Goal: Task Accomplishment & Management: Complete application form

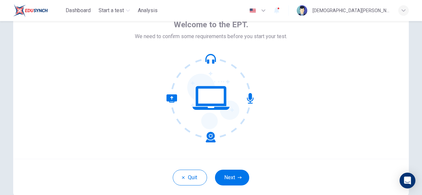
scroll to position [38, 0]
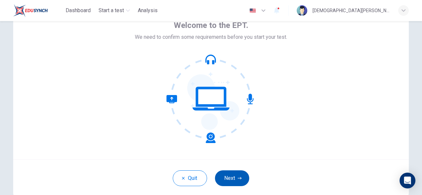
click at [235, 182] on button "Next" at bounding box center [232, 179] width 34 height 16
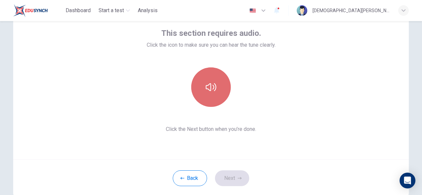
click at [209, 92] on icon "button" at bounding box center [211, 87] width 11 height 11
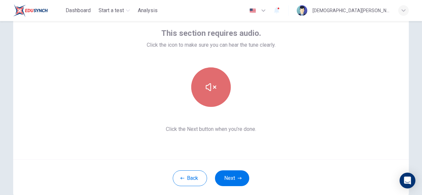
click at [209, 92] on icon "button" at bounding box center [211, 87] width 11 height 11
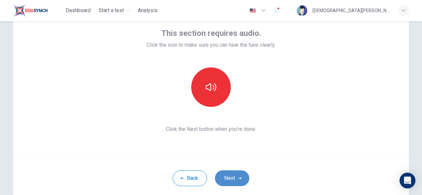
click at [228, 175] on button "Next" at bounding box center [232, 179] width 34 height 16
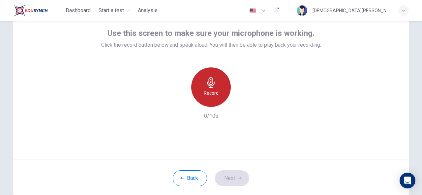
click at [212, 90] on h6 "Record" at bounding box center [211, 93] width 15 height 8
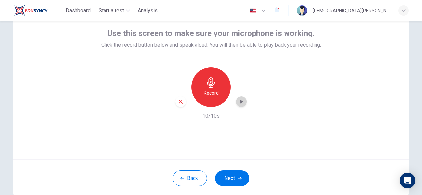
click at [241, 102] on icon "button" at bounding box center [241, 102] width 7 height 7
click at [219, 173] on button "Next" at bounding box center [232, 179] width 34 height 16
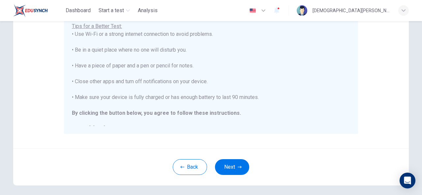
scroll to position [136, 0]
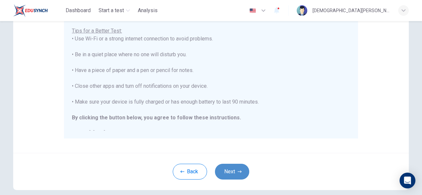
click at [238, 172] on icon "button" at bounding box center [240, 172] width 4 height 4
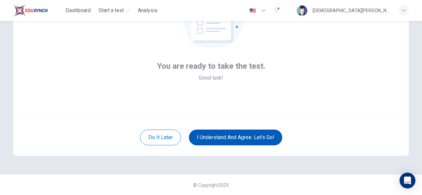
scroll to position [55, 0]
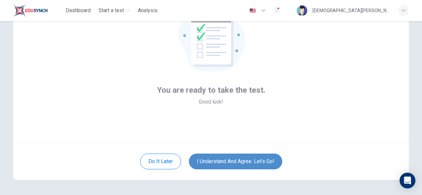
click at [254, 160] on button "I understand and agree. Let’s go!" at bounding box center [235, 162] width 93 height 16
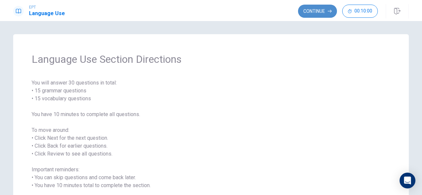
click at [316, 11] on button "Continue" at bounding box center [317, 11] width 39 height 13
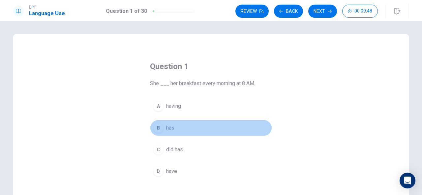
click at [169, 126] on span "has" at bounding box center [170, 128] width 8 height 8
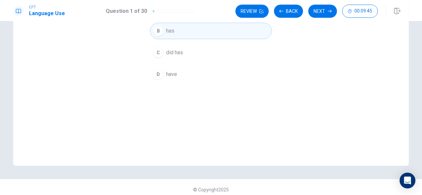
scroll to position [102, 0]
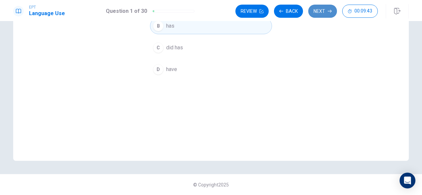
click at [327, 14] on button "Next" at bounding box center [322, 11] width 29 height 13
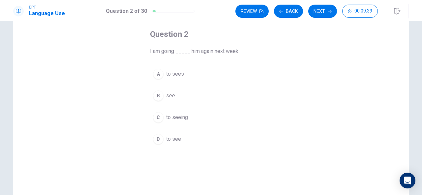
scroll to position [32, 0]
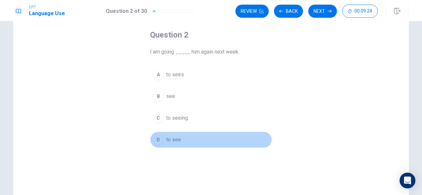
click at [176, 136] on span "to see" at bounding box center [173, 140] width 15 height 8
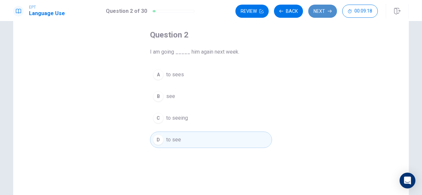
click at [324, 10] on button "Next" at bounding box center [322, 11] width 29 height 13
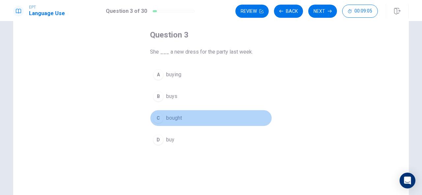
click at [179, 115] on span "bought" at bounding box center [174, 118] width 16 height 8
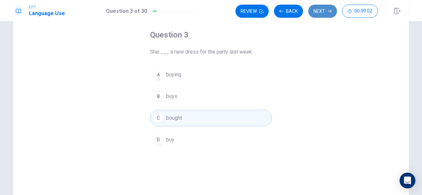
click at [324, 8] on button "Next" at bounding box center [322, 11] width 29 height 13
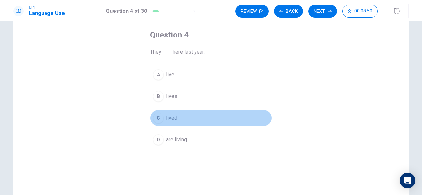
click at [169, 119] on span "lived" at bounding box center [171, 118] width 11 height 8
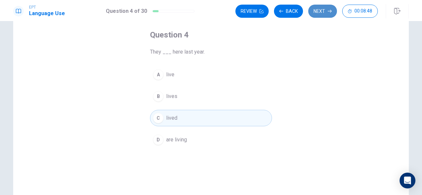
click at [319, 7] on button "Next" at bounding box center [322, 11] width 29 height 13
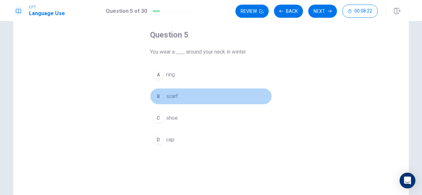
click at [160, 97] on div "B" at bounding box center [158, 96] width 11 height 11
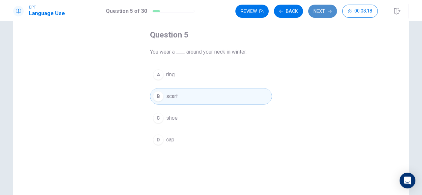
click at [322, 14] on button "Next" at bounding box center [322, 11] width 29 height 13
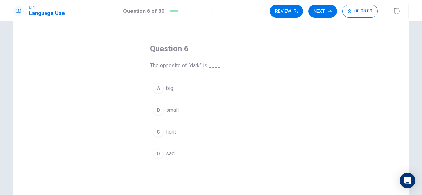
scroll to position [19, 0]
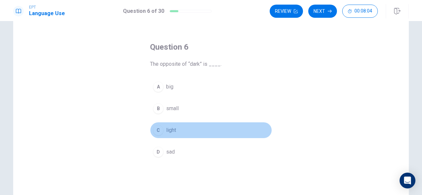
click at [172, 129] on span "light" at bounding box center [171, 131] width 10 height 8
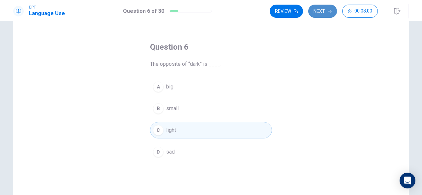
click at [317, 11] on button "Next" at bounding box center [322, 11] width 29 height 13
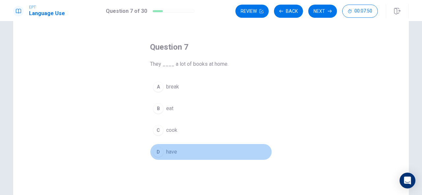
click at [174, 152] on span "have" at bounding box center [171, 152] width 11 height 8
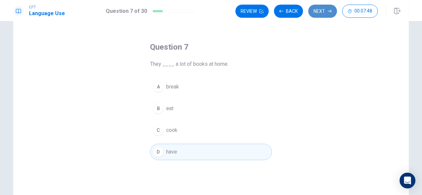
click at [323, 10] on button "Next" at bounding box center [322, 11] width 29 height 13
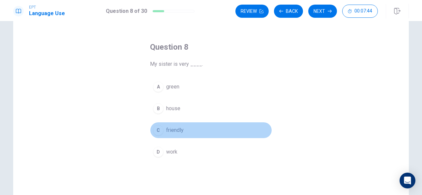
click at [172, 131] on span "friendly" at bounding box center [174, 131] width 17 height 8
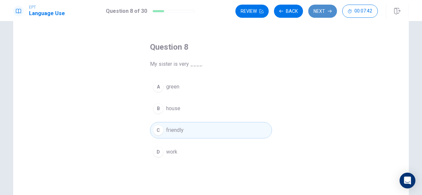
click at [320, 13] on button "Next" at bounding box center [322, 11] width 29 height 13
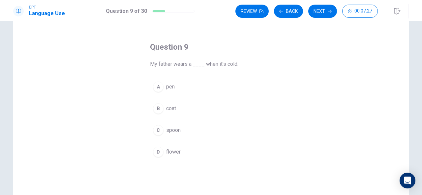
click at [172, 151] on span "flower" at bounding box center [173, 152] width 14 height 8
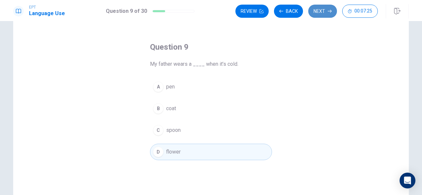
click at [324, 14] on button "Next" at bounding box center [322, 11] width 29 height 13
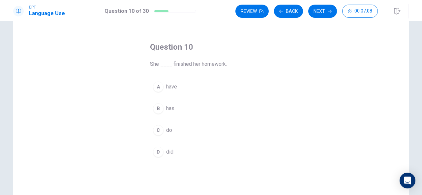
click at [169, 109] on span "has" at bounding box center [170, 109] width 8 height 8
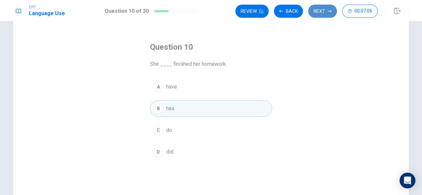
click at [324, 13] on button "Next" at bounding box center [322, 11] width 29 height 13
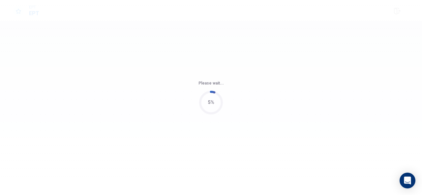
scroll to position [0, 0]
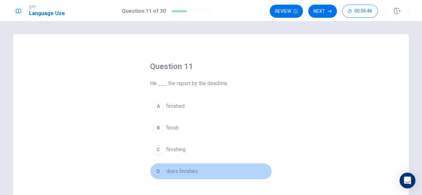
click at [178, 171] on span "does finishes" at bounding box center [182, 172] width 32 height 8
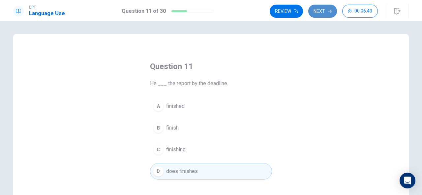
click at [330, 16] on button "Next" at bounding box center [322, 11] width 29 height 13
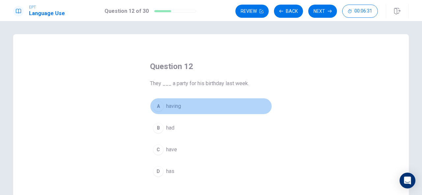
click at [177, 105] on span "having" at bounding box center [173, 106] width 15 height 8
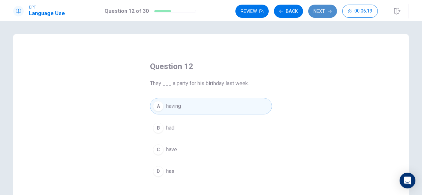
click at [317, 9] on button "Next" at bounding box center [322, 11] width 29 height 13
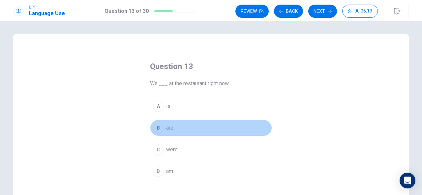
click at [171, 129] on span "are" at bounding box center [169, 128] width 7 height 8
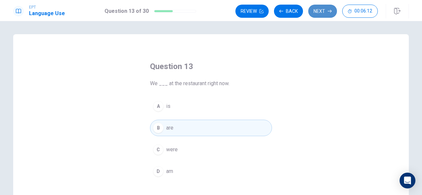
click at [331, 12] on icon "button" at bounding box center [330, 11] width 4 height 3
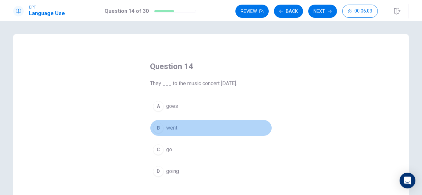
click at [168, 128] on span "went" at bounding box center [171, 128] width 11 height 8
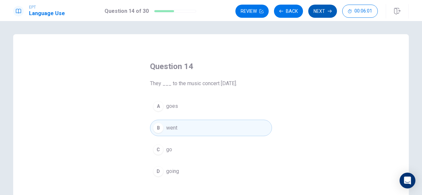
click at [325, 7] on button "Next" at bounding box center [322, 11] width 29 height 13
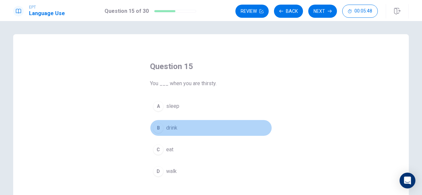
click at [171, 130] on span "drink" at bounding box center [171, 128] width 11 height 8
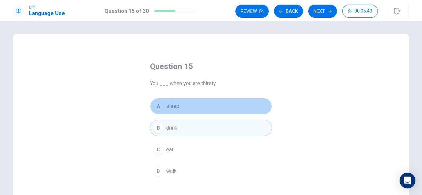
click at [172, 107] on span "sleep" at bounding box center [172, 106] width 13 height 8
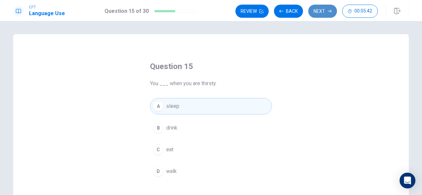
click at [324, 9] on button "Next" at bounding box center [322, 11] width 29 height 13
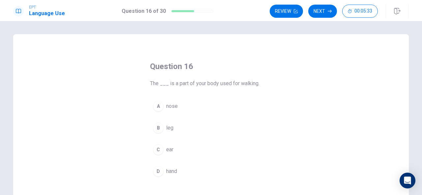
scroll to position [21, 0]
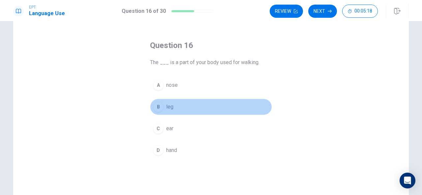
click at [163, 104] on button "B leg" at bounding box center [211, 107] width 122 height 16
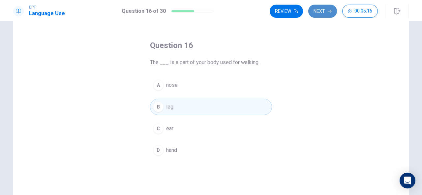
click at [325, 13] on button "Next" at bounding box center [322, 11] width 29 height 13
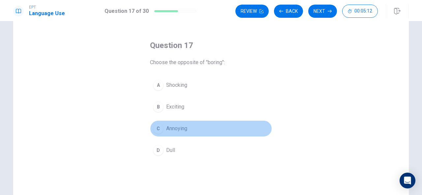
click at [159, 128] on div "C" at bounding box center [158, 129] width 11 height 11
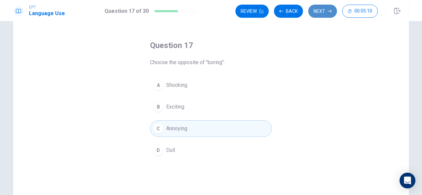
click at [320, 6] on button "Next" at bounding box center [322, 11] width 29 height 13
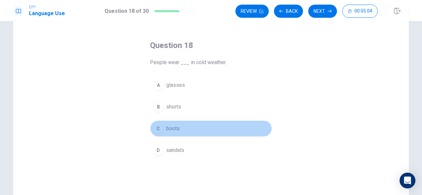
click at [168, 127] on span "boots" at bounding box center [173, 129] width 14 height 8
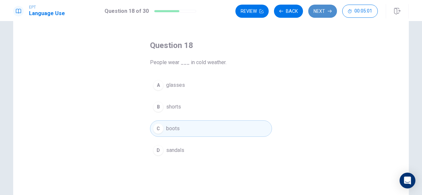
click at [316, 13] on button "Next" at bounding box center [322, 11] width 29 height 13
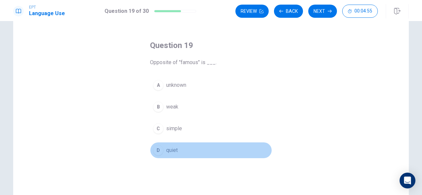
click at [166, 148] on span "quiet" at bounding box center [172, 151] width 12 height 8
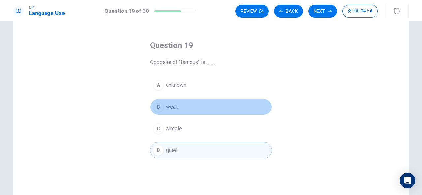
click at [173, 105] on span "weak" at bounding box center [172, 107] width 12 height 8
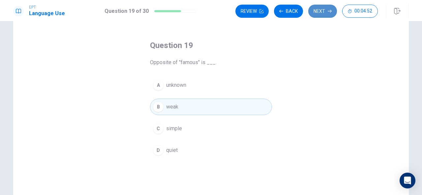
click at [319, 11] on button "Next" at bounding box center [322, 11] width 29 height 13
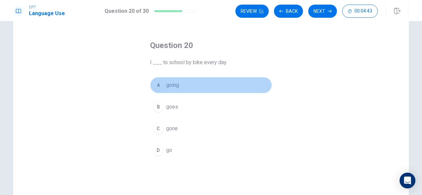
click at [173, 85] on span "going" at bounding box center [172, 85] width 13 height 8
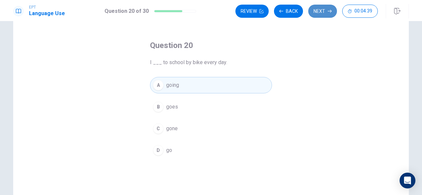
click at [327, 13] on button "Next" at bounding box center [322, 11] width 29 height 13
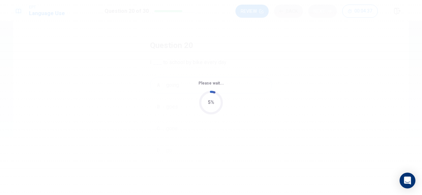
scroll to position [0, 0]
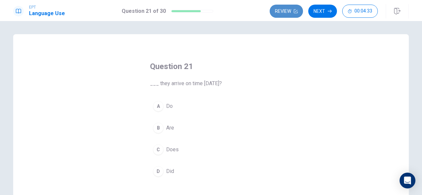
click at [286, 13] on button "Review" at bounding box center [286, 11] width 33 height 13
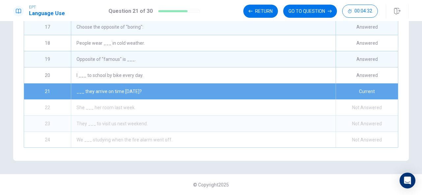
scroll to position [256, 0]
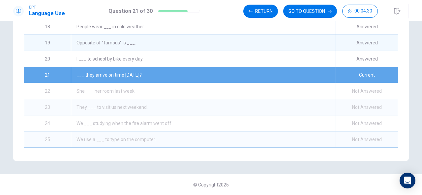
click at [167, 52] on div "I ___ to school by bike every day." at bounding box center [203, 59] width 265 height 16
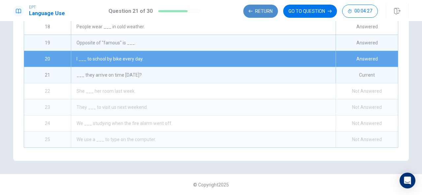
click at [276, 9] on button "Return" at bounding box center [260, 11] width 35 height 13
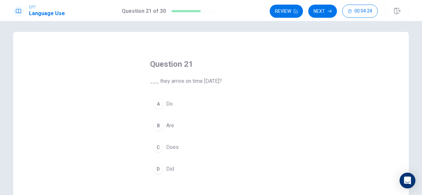
scroll to position [0, 0]
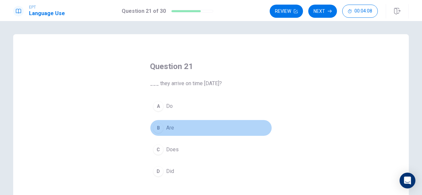
click at [158, 129] on div "B" at bounding box center [158, 128] width 11 height 11
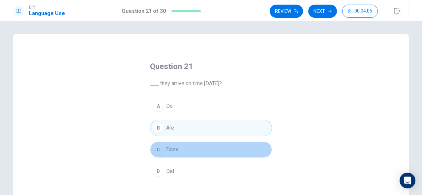
click at [160, 150] on div "C" at bounding box center [158, 150] width 11 height 11
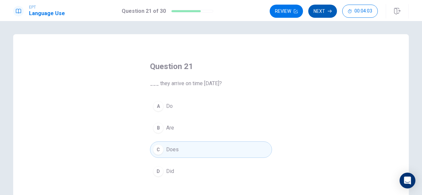
drag, startPoint x: 159, startPoint y: 135, endPoint x: 319, endPoint y: 10, distance: 203.4
click at [319, 10] on div "EPT Language Use Question 21 of 30 Review Next 00:04:03 Question 21 of 30 00:04…" at bounding box center [211, 97] width 422 height 195
click at [319, 10] on button "Next" at bounding box center [322, 11] width 29 height 13
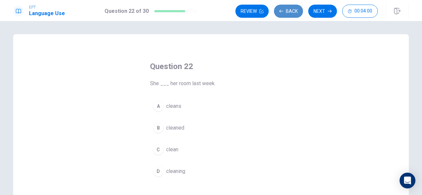
click at [279, 10] on button "Back" at bounding box center [288, 11] width 29 height 13
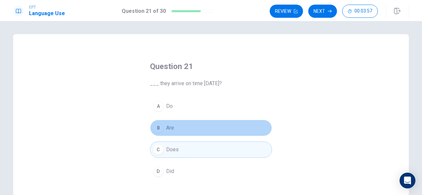
click at [158, 127] on div "B" at bounding box center [158, 128] width 11 height 11
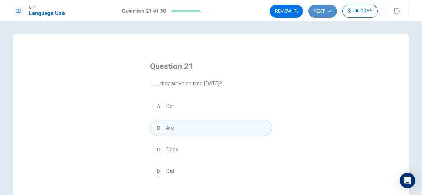
click at [321, 10] on button "Next" at bounding box center [322, 11] width 29 height 13
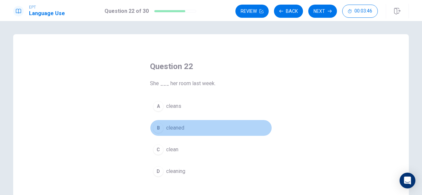
click at [183, 127] on span "cleaned" at bounding box center [175, 128] width 18 height 8
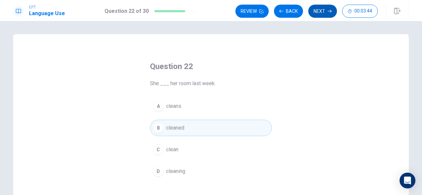
click at [320, 8] on button "Next" at bounding box center [322, 11] width 29 height 13
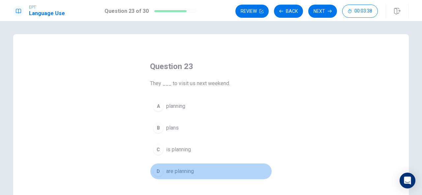
click at [173, 172] on span "are planning" at bounding box center [180, 172] width 28 height 8
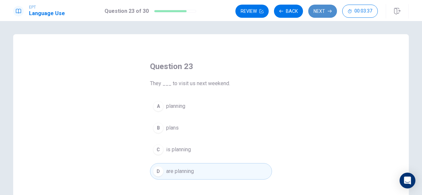
click at [318, 10] on button "Next" at bounding box center [322, 11] width 29 height 13
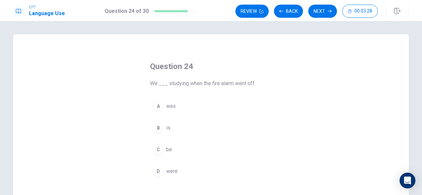
click at [170, 172] on span "were" at bounding box center [172, 172] width 12 height 8
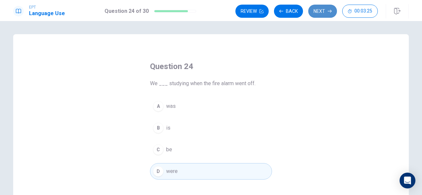
click at [310, 11] on button "Next" at bounding box center [322, 11] width 29 height 13
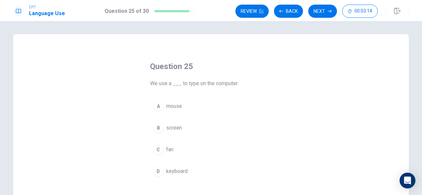
click at [175, 171] on span "keyboard" at bounding box center [176, 172] width 21 height 8
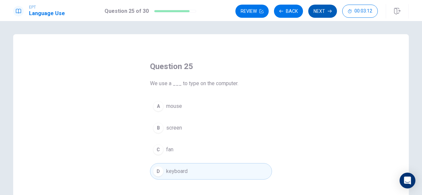
click at [323, 13] on button "Next" at bounding box center [322, 11] width 29 height 13
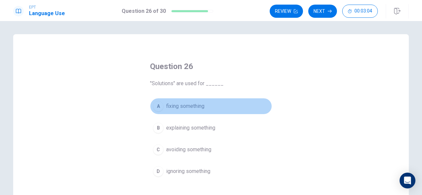
click at [186, 109] on span "fixing something" at bounding box center [185, 106] width 38 height 8
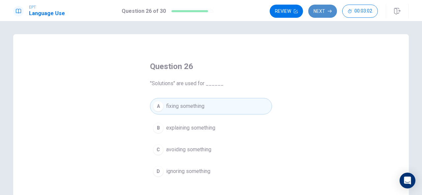
click at [331, 9] on button "Next" at bounding box center [322, 11] width 29 height 13
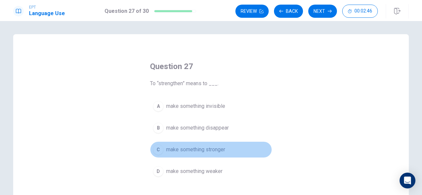
click at [190, 149] on span "make something stronger" at bounding box center [195, 150] width 59 height 8
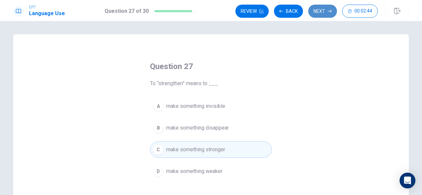
click at [320, 5] on button "Next" at bounding box center [322, 11] width 29 height 13
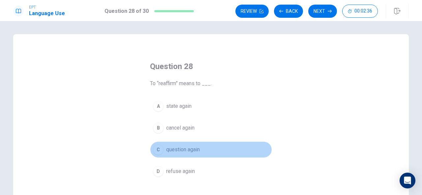
click at [179, 152] on span "question again" at bounding box center [183, 150] width 34 height 8
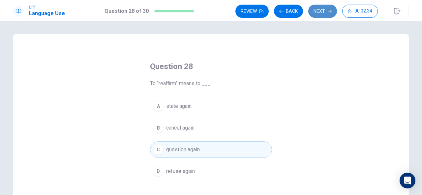
click at [320, 11] on button "Next" at bounding box center [322, 11] width 29 height 13
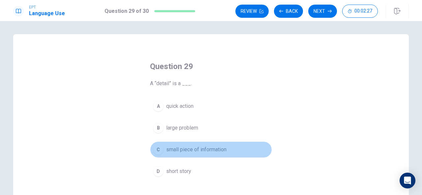
click at [194, 147] on span "small piece of information" at bounding box center [196, 150] width 60 height 8
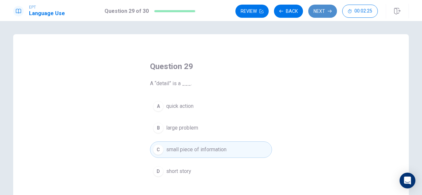
click at [314, 7] on button "Next" at bounding box center [322, 11] width 29 height 13
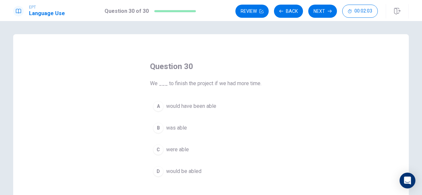
click at [175, 147] on span "were able" at bounding box center [177, 150] width 23 height 8
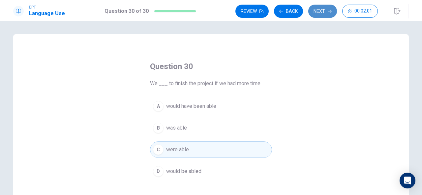
click at [329, 10] on icon "button" at bounding box center [330, 11] width 4 height 4
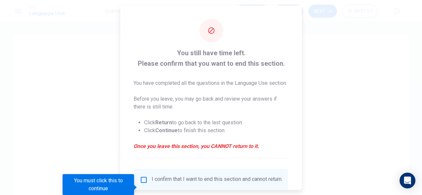
click at [315, 75] on div at bounding box center [211, 97] width 422 height 195
drag, startPoint x: 315, startPoint y: 82, endPoint x: 326, endPoint y: 91, distance: 14.7
click at [326, 91] on div at bounding box center [211, 97] width 422 height 195
click at [315, 64] on div at bounding box center [211, 97] width 422 height 195
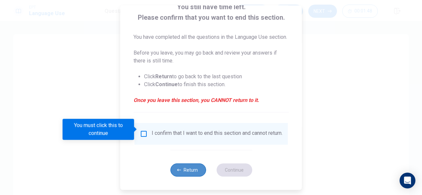
click at [189, 167] on button "Return" at bounding box center [188, 170] width 36 height 13
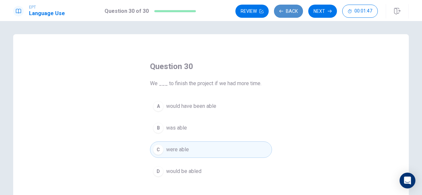
click at [282, 9] on button "Back" at bounding box center [288, 11] width 29 height 13
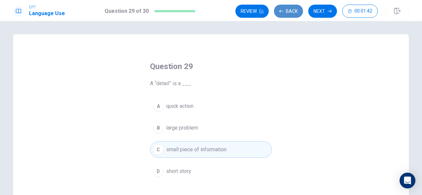
click at [282, 9] on button "Back" at bounding box center [288, 11] width 29 height 13
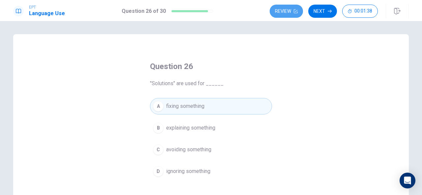
click at [282, 9] on button "Review" at bounding box center [286, 11] width 33 height 13
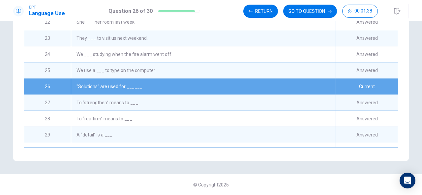
scroll to position [336, 0]
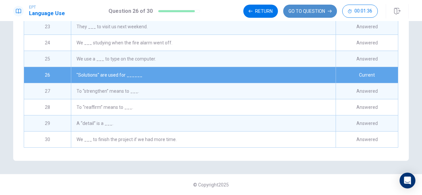
click at [305, 12] on button "GO TO QUESTION" at bounding box center [310, 11] width 54 height 13
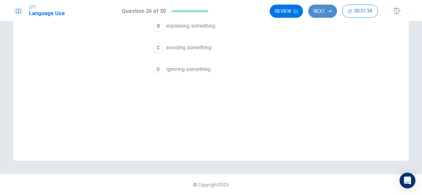
click at [316, 12] on button "Next" at bounding box center [322, 11] width 29 height 13
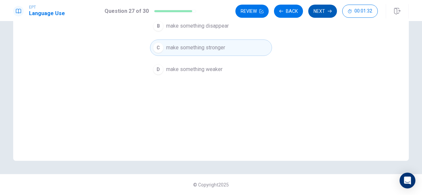
click at [318, 11] on button "Next" at bounding box center [322, 11] width 29 height 13
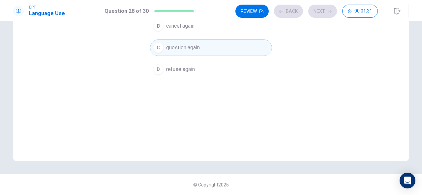
click at [318, 11] on div "Review Back Next 00:01:31" at bounding box center [306, 11] width 142 height 13
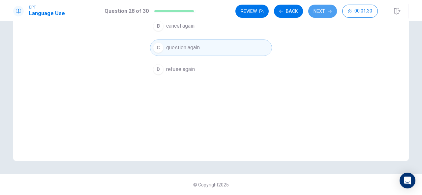
click at [318, 11] on button "Next" at bounding box center [322, 11] width 29 height 13
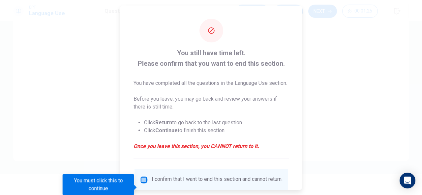
click at [143, 184] on input "You must click this to continue" at bounding box center [144, 180] width 8 height 8
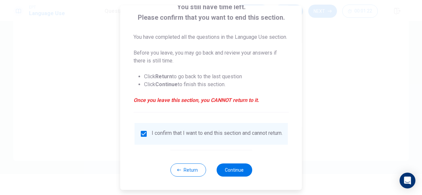
scroll to position [55, 0]
click at [231, 173] on button "Continue" at bounding box center [234, 170] width 36 height 13
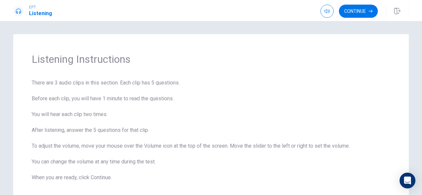
scroll to position [39, 0]
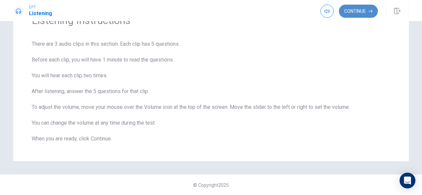
click at [357, 12] on button "Continue" at bounding box center [358, 11] width 39 height 13
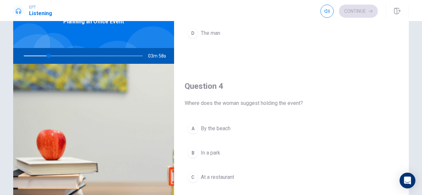
scroll to position [0, 0]
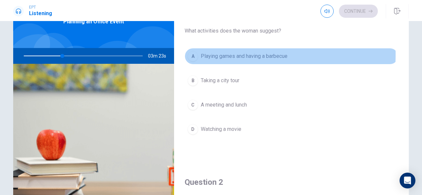
click at [192, 54] on div "A" at bounding box center [193, 56] width 11 height 11
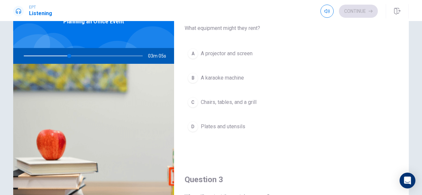
scroll to position [172, 0]
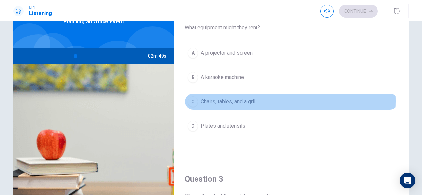
click at [243, 100] on span "Chairs, tables, and a grill" at bounding box center [229, 102] width 56 height 8
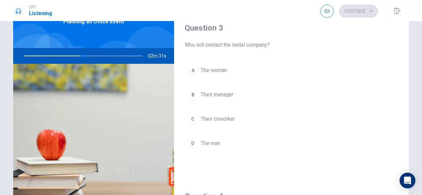
scroll to position [325, 0]
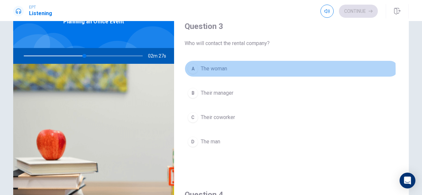
click at [204, 68] on span "The woman" at bounding box center [214, 69] width 26 height 8
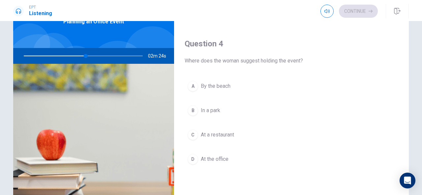
scroll to position [478, 0]
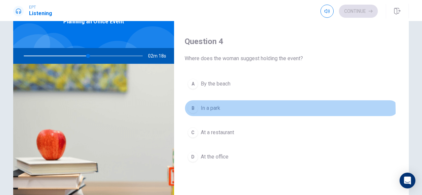
click at [213, 108] on span "In a park" at bounding box center [210, 108] width 19 height 8
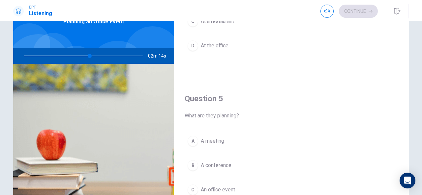
scroll to position [610, 0]
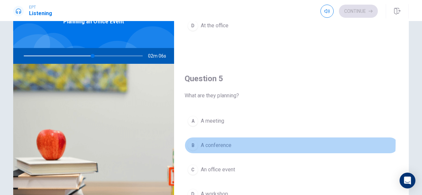
click at [225, 142] on span "A conference" at bounding box center [216, 146] width 31 height 8
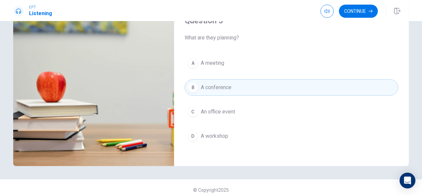
scroll to position [102, 0]
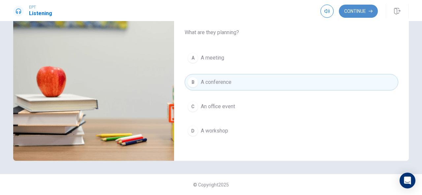
click at [355, 10] on button "Continue" at bounding box center [358, 11] width 39 height 13
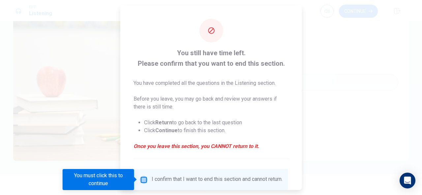
click at [143, 181] on input "You must click this to continue" at bounding box center [144, 180] width 8 height 8
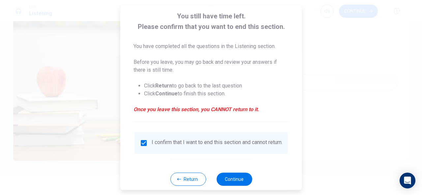
scroll to position [36, 0]
click at [239, 186] on button "Continue" at bounding box center [234, 179] width 36 height 13
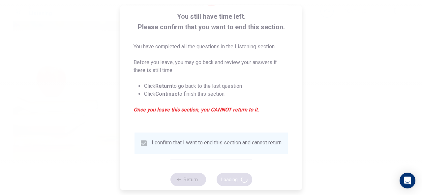
type input "68"
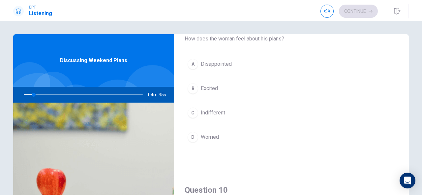
scroll to position [537, 0]
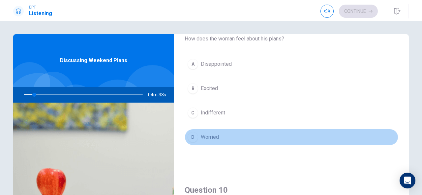
click at [389, 133] on button "D Worried" at bounding box center [292, 137] width 214 height 16
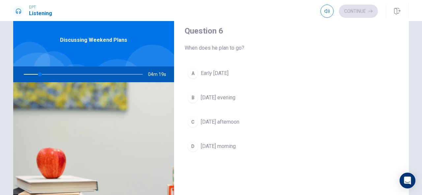
scroll to position [0, 0]
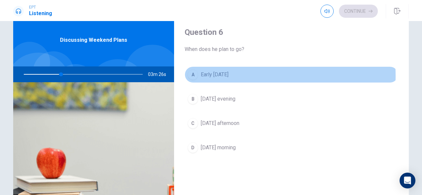
click at [222, 76] on span "Early [DATE]" at bounding box center [215, 75] width 28 height 8
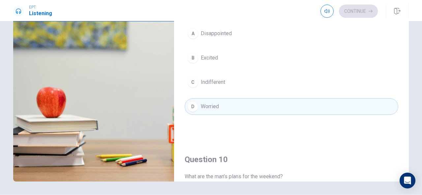
scroll to position [610, 0]
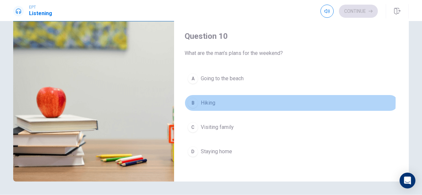
click at [205, 99] on span "Hiking" at bounding box center [208, 103] width 14 height 8
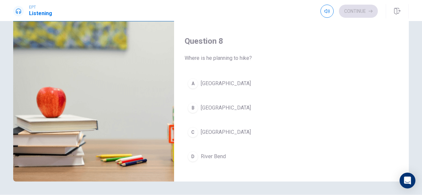
scroll to position [269, 0]
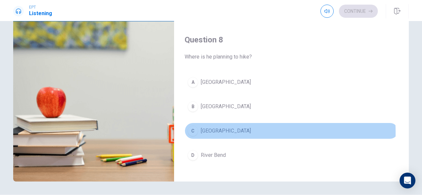
click at [219, 130] on span "[GEOGRAPHIC_DATA]" at bounding box center [226, 131] width 50 height 8
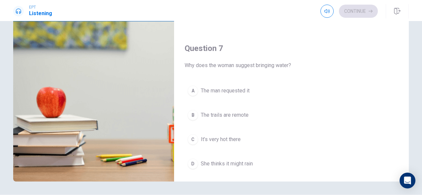
scroll to position [92, 0]
click at [240, 92] on span "The man requested it" at bounding box center [225, 90] width 49 height 8
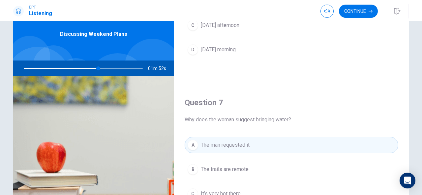
scroll to position [20, 0]
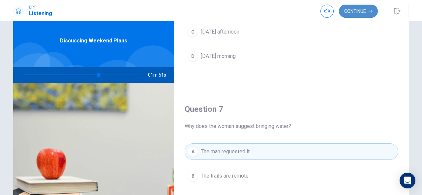
click at [369, 11] on icon "button" at bounding box center [370, 11] width 4 height 4
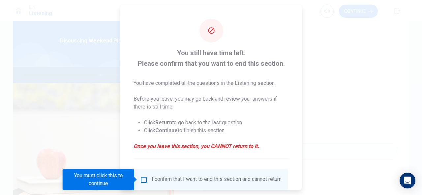
click at [141, 183] on input "You must click this to continue" at bounding box center [144, 180] width 8 height 8
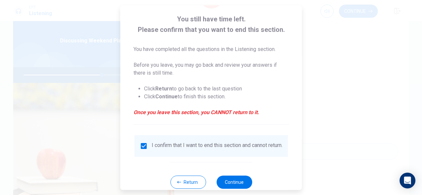
scroll to position [50, 0]
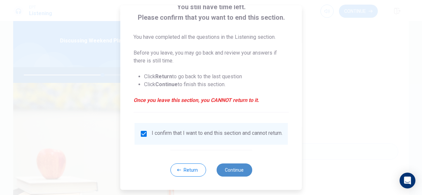
click at [241, 169] on button "Continue" at bounding box center [234, 170] width 36 height 13
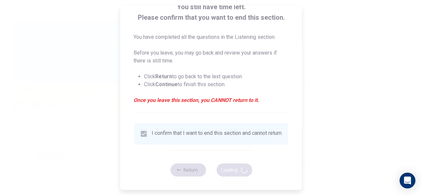
type input "67"
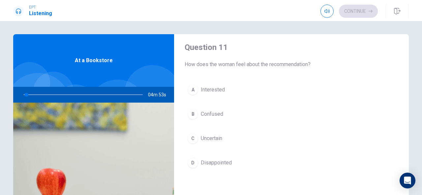
scroll to position [0, 0]
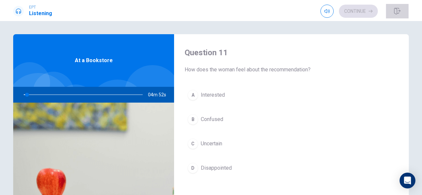
click at [407, 12] on button "button" at bounding box center [397, 11] width 23 height 14
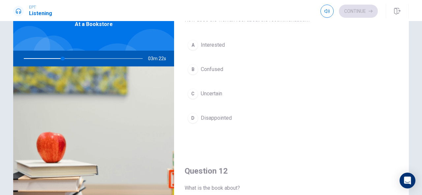
scroll to position [8, 0]
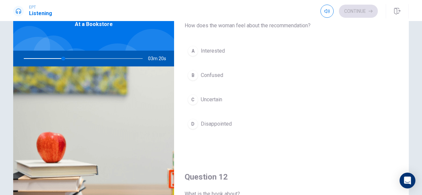
click at [214, 52] on span "Interested" at bounding box center [213, 51] width 24 height 8
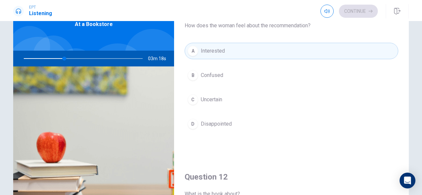
drag, startPoint x: 403, startPoint y: 56, endPoint x: 405, endPoint y: 24, distance: 32.3
click at [405, 24] on div "Question 11 How does the woman feel about the recommendation? A Interested B Co…" at bounding box center [291, 112] width 235 height 229
click at [415, 78] on div "Question 11 How does the woman feel about the recommendation? A Interested B Co…" at bounding box center [211, 112] width 417 height 229
click at [412, 73] on div "Question 11 How does the woman feel about the recommendation? A Interested B Co…" at bounding box center [211, 112] width 417 height 229
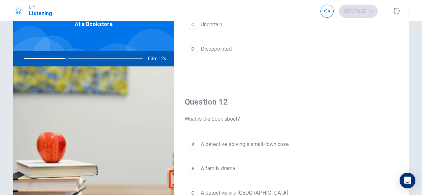
scroll to position [127, 0]
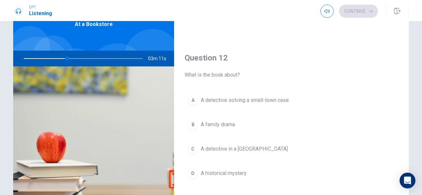
click at [281, 101] on span "A detective solving a small-town case" at bounding box center [245, 101] width 88 height 8
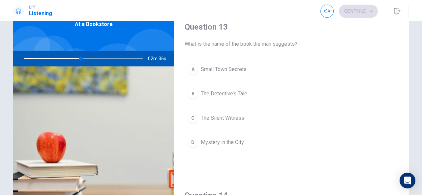
scroll to position [334, 0]
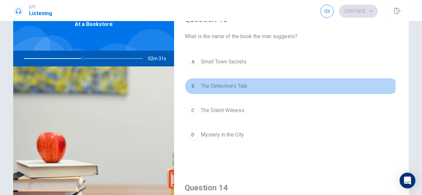
click at [237, 82] on span "The Detective’s Tale" at bounding box center [224, 86] width 46 height 8
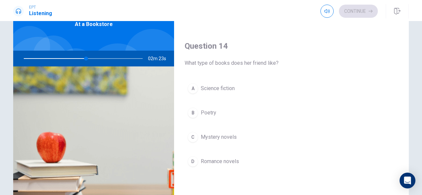
scroll to position [476, 0]
click at [396, 156] on div "Question 14 What type of books does her friend like? A Science fiction B Poetry…" at bounding box center [291, 112] width 235 height 169
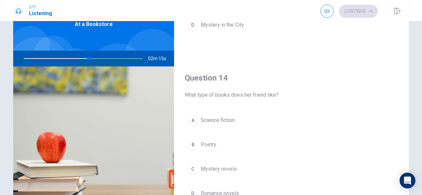
drag, startPoint x: 407, startPoint y: 150, endPoint x: 411, endPoint y: 141, distance: 9.7
click at [411, 141] on div "Question 11 How does the woman feel about the recommendation? A Interested B Co…" at bounding box center [211, 112] width 417 height 229
click at [216, 118] on span "Science fiction" at bounding box center [218, 122] width 34 height 8
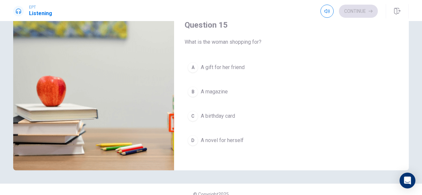
scroll to position [102, 0]
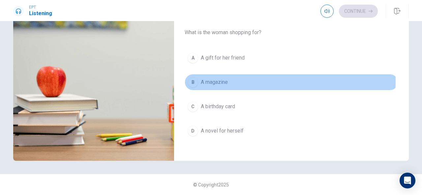
click at [191, 77] on div "B" at bounding box center [193, 82] width 11 height 11
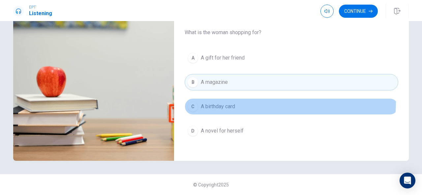
click at [188, 99] on button "C A birthday card" at bounding box center [292, 107] width 214 height 16
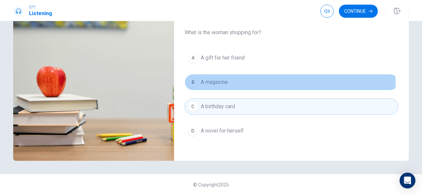
click at [198, 77] on button "B A magazine" at bounding box center [292, 82] width 214 height 16
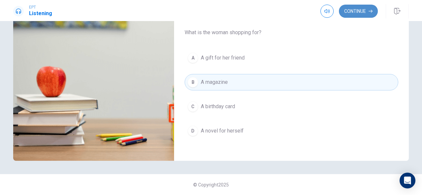
click at [348, 8] on button "Continue" at bounding box center [358, 11] width 39 height 13
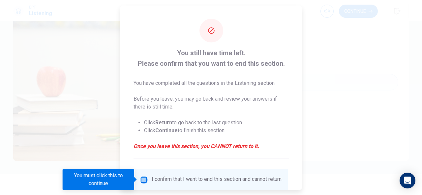
click at [142, 182] on input "You must click this to continue" at bounding box center [144, 180] width 8 height 8
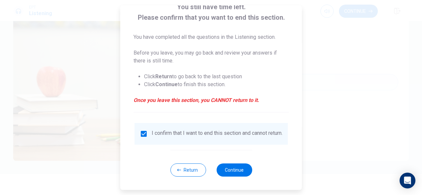
scroll to position [50, 0]
click at [238, 173] on button "Continue" at bounding box center [234, 170] width 36 height 13
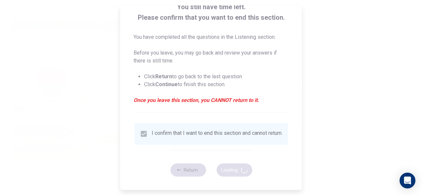
type input "69"
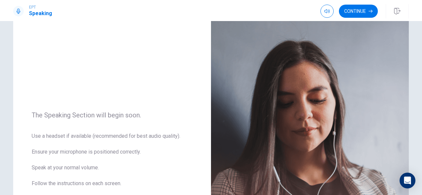
scroll to position [160, 0]
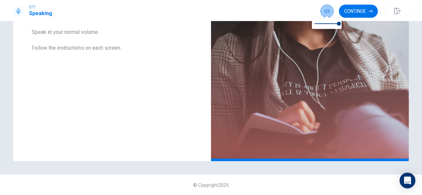
click at [329, 10] on button "button" at bounding box center [326, 11] width 13 height 13
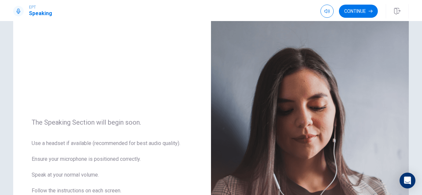
scroll to position [0, 0]
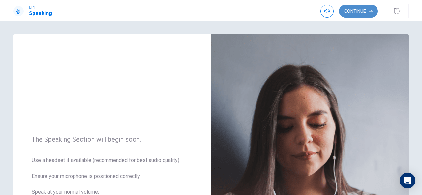
click at [374, 10] on button "Continue" at bounding box center [358, 11] width 39 height 13
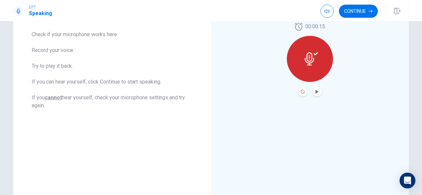
scroll to position [44, 0]
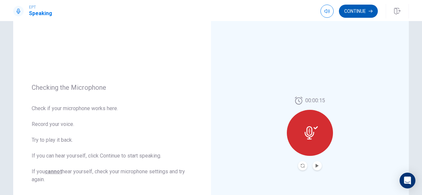
click at [355, 14] on button "Continue" at bounding box center [358, 11] width 39 height 13
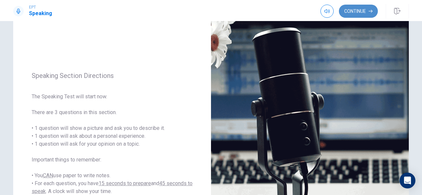
click at [356, 11] on button "Continue" at bounding box center [358, 11] width 39 height 13
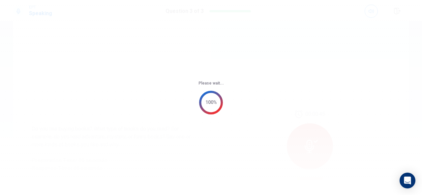
scroll to position [0, 0]
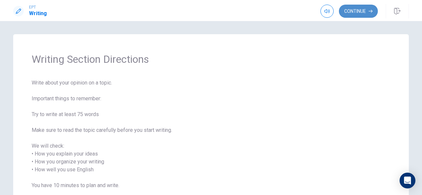
click at [352, 10] on button "Continue" at bounding box center [358, 11] width 39 height 13
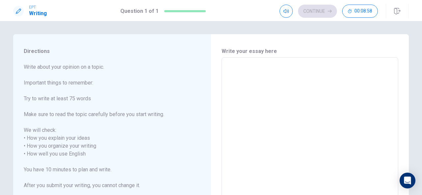
click at [254, 65] on textarea at bounding box center [309, 154] width 167 height 183
type textarea "m"
type textarea "x"
type textarea "my"
type textarea "x"
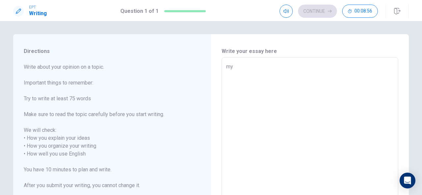
type textarea "m"
type textarea "x"
type textarea "M"
type textarea "x"
type textarea "My"
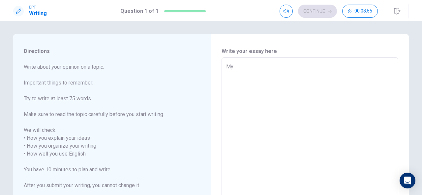
type textarea "x"
type textarea "My"
type textarea "x"
type textarea "My f"
type textarea "x"
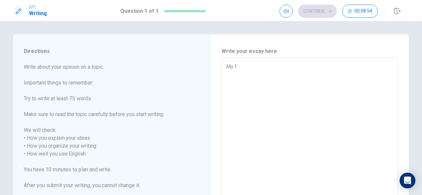
type textarea "My fa"
type textarea "x"
type textarea "My fav"
type textarea "x"
type textarea "My favo"
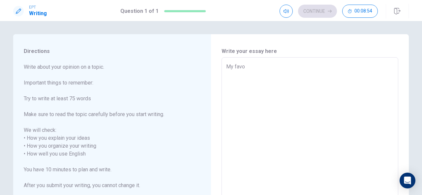
type textarea "x"
type textarea "My favor"
type textarea "x"
type textarea "My favori"
type textarea "x"
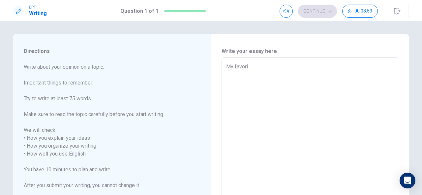
type textarea "My favorit"
type textarea "x"
type textarea "My favorite"
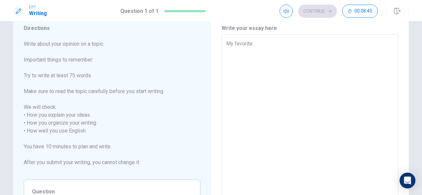
scroll to position [22, 0]
type textarea "x"
type textarea "My favorite"
type textarea "x"
type textarea "My favorite r"
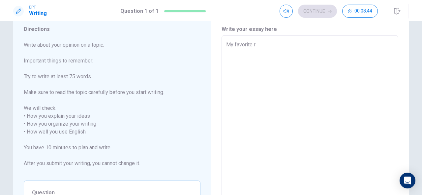
type textarea "x"
type textarea "My favorite ro"
type textarea "x"
type textarea "My favorite rou"
type textarea "x"
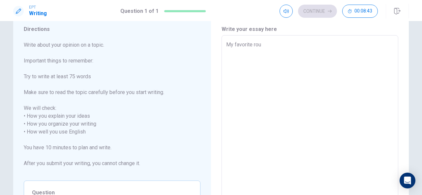
type textarea "My favorite rout"
type textarea "x"
type textarea "My favorite routi"
type textarea "x"
type textarea "My favorite routin"
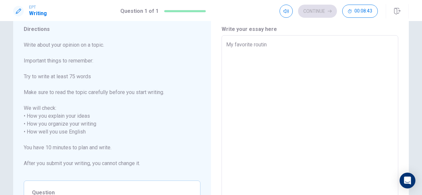
type textarea "x"
type textarea "My favorite routine"
type textarea "x"
type textarea "My favorite routine"
type textarea "x"
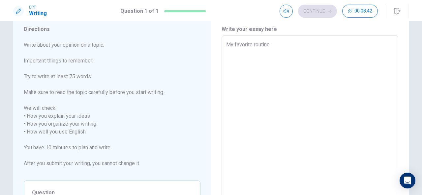
type textarea "My favorite routine o"
type textarea "x"
type textarea "My favorite routine or"
type textarea "x"
type textarea "My favorite routine or"
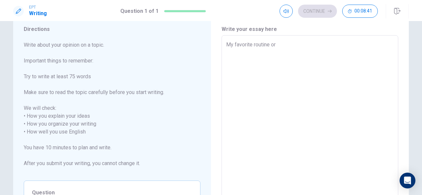
type textarea "x"
type textarea "My favorite routine or h"
type textarea "x"
type textarea "My favorite routine or ha"
type textarea "x"
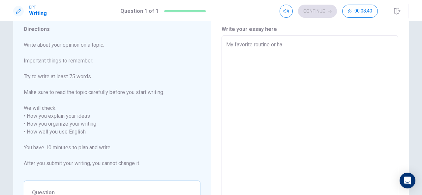
type textarea "My favorite routine or hat"
type textarea "x"
type textarea "My favorite routine or hati"
type textarea "x"
type textarea "My favorite routine or hatid"
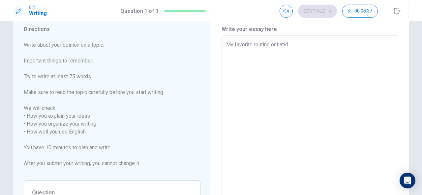
type textarea "x"
type textarea "My favorite routine or hati"
type textarea "x"
type textarea "My favorite routine or hatit"
type textarea "x"
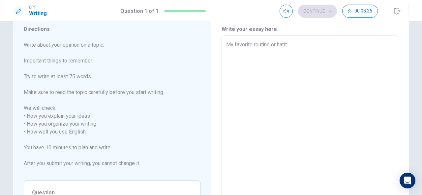
type textarea "My favorite routine or hatitu"
type textarea "x"
type textarea "My favorite routine or hatitud"
type textarea "x"
type textarea "My favorite routine or hatitude"
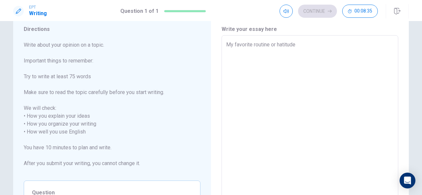
type textarea "x"
type textarea "My favorite routine or hatitude"
type textarea "x"
type textarea "My favorite routine or hatitude i"
type textarea "x"
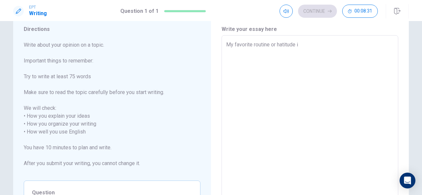
type textarea "My favorite routine or hatitude is"
type textarea "x"
type textarea "My favorite routine or hatitude is"
type textarea "x"
type textarea "My favorite routine or hatitude is g"
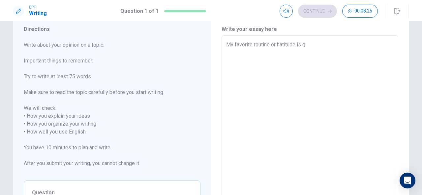
type textarea "x"
type textarea "My favorite routine or hatitude is go"
type textarea "x"
type textarea "My favorite routine or hatitude is go"
type textarea "x"
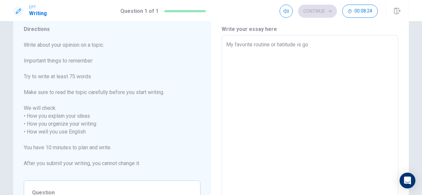
type textarea "My favorite routine or hatitude is go t"
type textarea "x"
type textarea "My favorite routine or hatitude is go to"
type textarea "x"
type textarea "My favorite routine or hatitude is go to"
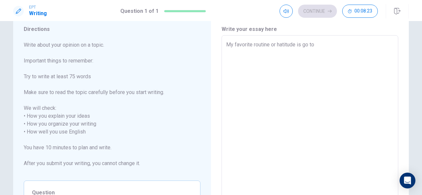
type textarea "x"
type textarea "My favorite routine or hatitude is go to t"
type textarea "x"
type textarea "My favorite routine or hatitude is go to th"
type textarea "x"
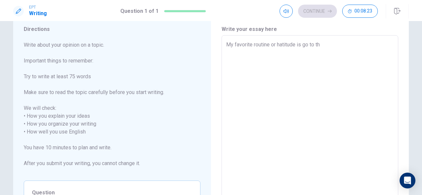
type textarea "My favorite routine or hatitude is go to the"
type textarea "x"
type textarea "My favorite routine or hatitude is go to the"
type textarea "x"
type textarea "My favorite routine or hatitude is go to the g"
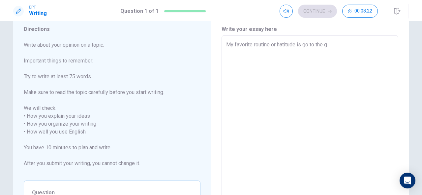
type textarea "x"
type textarea "My favorite routine or hatitude is go to the gy"
type textarea "x"
type textarea "My favorite routine or hatitude is go to the gym"
type textarea "x"
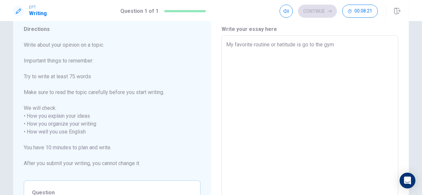
type textarea "My favorite routine or hatitude is go to the gym"
type textarea "x"
type textarea "My favorite routine or hatitude is go to the gym a"
type textarea "x"
type textarea "My favorite routine or hatitude is go to the gym an"
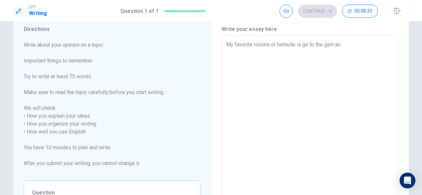
type textarea "x"
type textarea "My favorite routine or hatitude is go to the gym and"
type textarea "x"
type textarea "My favorite routine or hatitude is go to the gym and"
type textarea "x"
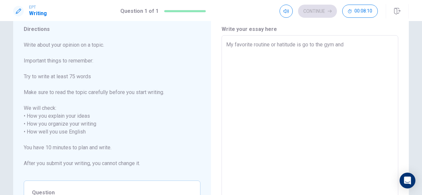
type textarea "My favorite routine or hatitude is go to the gym and s"
type textarea "x"
type textarea "My favorite routine or hatitude is go to the gym and sp"
type textarea "x"
type textarea "My favorite routine or hatitude is go to the gym and spe"
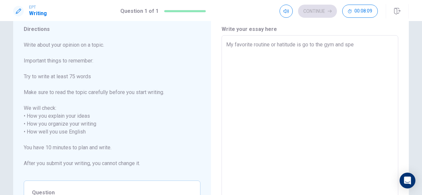
type textarea "x"
type textarea "My favorite routine or hatitude is go to the gym and spen"
type textarea "x"
type textarea "My favorite routine or hatitude is go to the gym and spend"
type textarea "x"
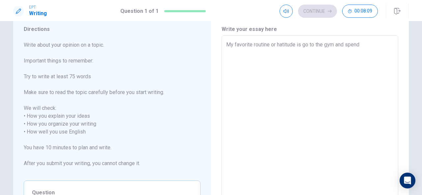
type textarea "My favorite routine or hatitude is go to the gym and spend"
type textarea "x"
type textarea "My favorite routine or hatitude is go to the gym and spend m"
type textarea "x"
type textarea "My favorite routine or hatitude is go to the gym and spend my"
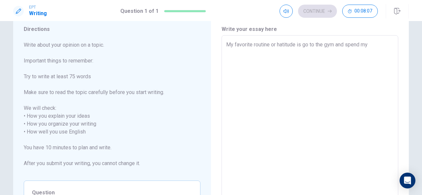
type textarea "x"
type textarea "My favorite routine or hatitude is go to the gym and spend my"
type textarea "x"
type textarea "My favorite routine or hatitude is go to the gym and spend my t"
type textarea "x"
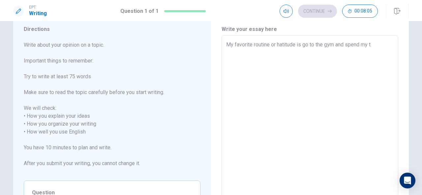
type textarea "My favorite routine or hatitude is go to the gym and spend my ti"
type textarea "x"
type textarea "My favorite routine or hatitude is go to the gym and spend my [PERSON_NAME]"
type textarea "x"
type textarea "My favorite routine or hatitude is go to the gym and spend my time"
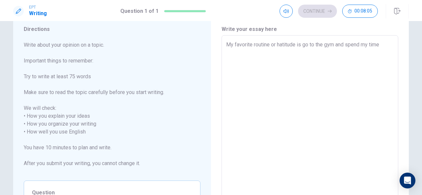
type textarea "x"
type textarea "My favorite routine or hatitude is go to the gym and spend my time"
type textarea "x"
type textarea "My favorite routine or hatitude is go to the gym and spend my time t"
type textarea "x"
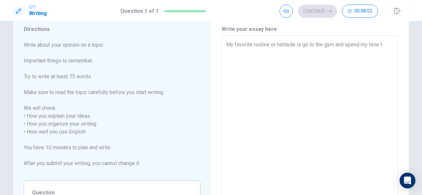
type textarea "My favorite routine or hatitude is go to the gym and spend my time to"
type textarea "x"
type textarea "My favorite routine or hatitude is go to the gym and spend my time to"
type textarea "x"
type textarea "My favorite routine or hatitude is go to the gym and spend my time to f"
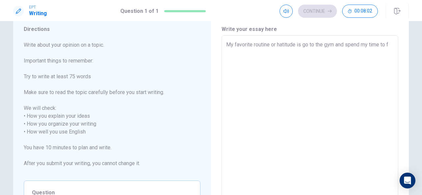
type textarea "x"
type textarea "My favorite routine or hatitude is go to the gym and spend my time to fi"
type textarea "x"
type textarea "My favorite routine or hatitude is go to the gym and spend my time to fix"
type textarea "x"
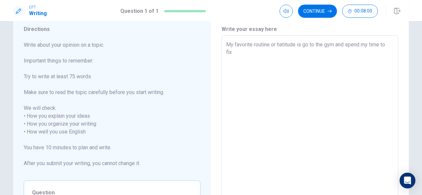
type textarea "My favorite routine or hatitude is go to the gym and spend my time to fixe"
type textarea "x"
type textarea "My favorite routine or hatitude is go to the gym and spend my time to fixe"
type textarea "x"
type textarea "My favorite routine or hatitude is go to the gym and spend my time to fixe c"
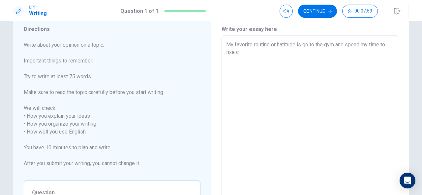
type textarea "x"
type textarea "My favorite routine or hatitude is go to the gym and spend my time to fixe ca"
type textarea "x"
type textarea "My favorite routine or hatitude is go to the gym and spend my time to fixe car"
type textarea "x"
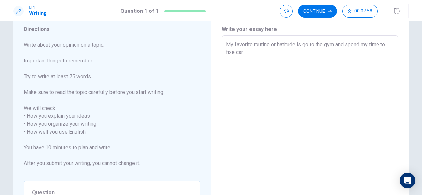
type textarea "My favorite routine or hatitude is go to the gym and spend my time to fixe car."
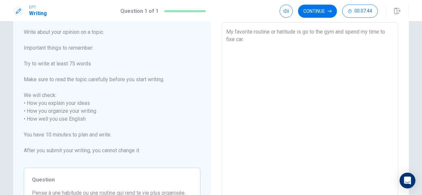
scroll to position [0, 0]
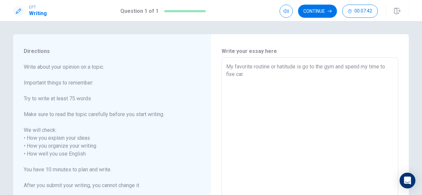
type textarea "x"
type textarea "My favorite routine or hatitude is go to the gym and spend my time to fixe car."
type textarea "x"
type textarea "My favorite routine or hatitude is go to the gym and spend my time to fixe car.…"
type textarea "x"
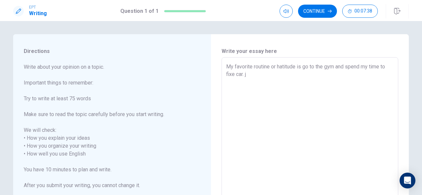
type textarea "My favorite routine or hatitude is go to the gym and spend my time to fixe car.…"
type textarea "x"
type textarea "My favorite routine or hatitude is go to the gym and spend my time to fixe car.…"
type textarea "x"
type textarea "My favorite routine or hatitude is go to the gym and spend my time to fixe car.…"
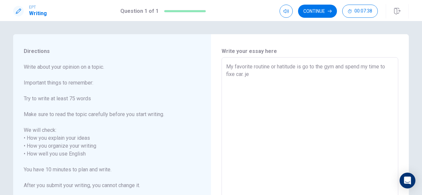
type textarea "x"
type textarea "My favorite routine or hatitude is go to the gym and spend my time to fixe car.…"
type textarea "x"
type textarea "My favorite routine or hatitude is go to the gym and spend my time to fixe car."
type textarea "x"
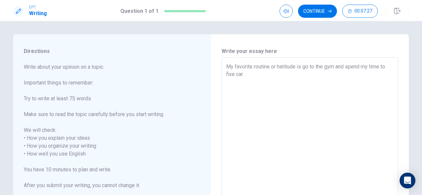
type textarea "My favorite routine or hatitude is go to the gym and spend my time to fixe car.…"
type textarea "x"
type textarea "My favorite routine or hatitude is go to the gym and spend my time to fixe car.…"
type textarea "x"
type textarea "My favorite routine or hatitude is go to the gym and spend my time to fixe car.…"
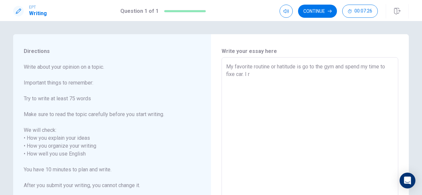
type textarea "x"
type textarea "My favorite routine or hatitude is go to the gym and spend my time to fixe car.…"
type textarea "x"
type textarea "My favorite routine or hatitude is go to the gym and spend my time to fixe car.…"
type textarea "x"
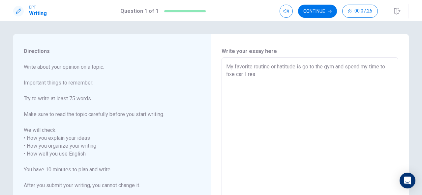
type textarea "My favorite routine or hatitude is go to the gym and spend my time to fixe car.…"
type textarea "x"
type textarea "My favorite routine or hatitude is go to the gym and spend my time to fixe car.…"
type textarea "x"
type textarea "My favorite routine or hatitude is go to the gym and spend my time to fixe car.…"
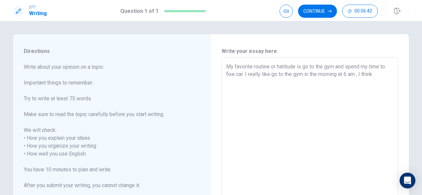
click at [374, 76] on textarea "My favorite routine or hatitude is go to the gym and spend my time to fixe car.…" at bounding box center [309, 154] width 167 height 183
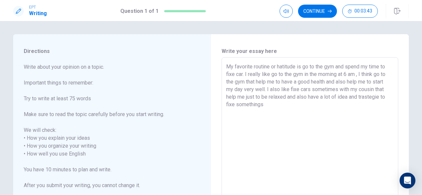
click at [241, 76] on textarea "My favorite routine or hatitude is go to the gym and spend my time to fixe car.…" at bounding box center [309, 154] width 167 height 183
click at [362, 74] on textarea "My favorite routine or hatitude is go to the gym and spend my time to fixe cars…" at bounding box center [309, 154] width 167 height 183
click at [269, 102] on textarea "My favorite routine or hatitude is go to the gym and spend my time to fixe cars…" at bounding box center [309, 154] width 167 height 183
click at [335, 103] on textarea "My favorite routine or hatitude is go to the gym and spend my time to fixe cars…" at bounding box center [309, 154] width 167 height 183
click at [257, 115] on textarea "My favorite routine or hatitude is go to the gym and spend my time to fixe cars…" at bounding box center [309, 154] width 167 height 183
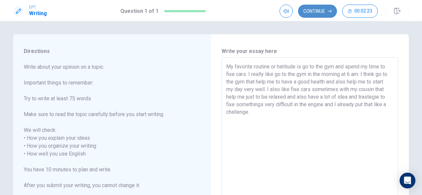
click at [326, 6] on button "Continue" at bounding box center [317, 11] width 39 height 13
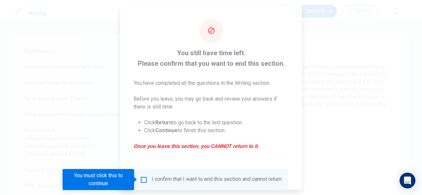
click at [146, 178] on input "You must click this to continue" at bounding box center [144, 180] width 8 height 8
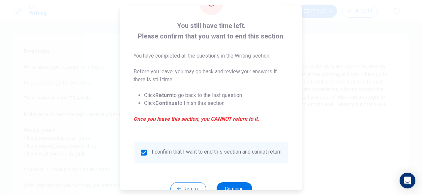
scroll to position [28, 0]
click at [231, 187] on button "Continue" at bounding box center [234, 188] width 36 height 13
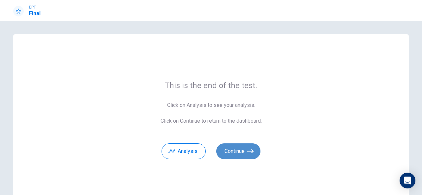
click at [234, 150] on button "Continue" at bounding box center [238, 152] width 44 height 16
